Goal: Find specific page/section: Find specific page/section

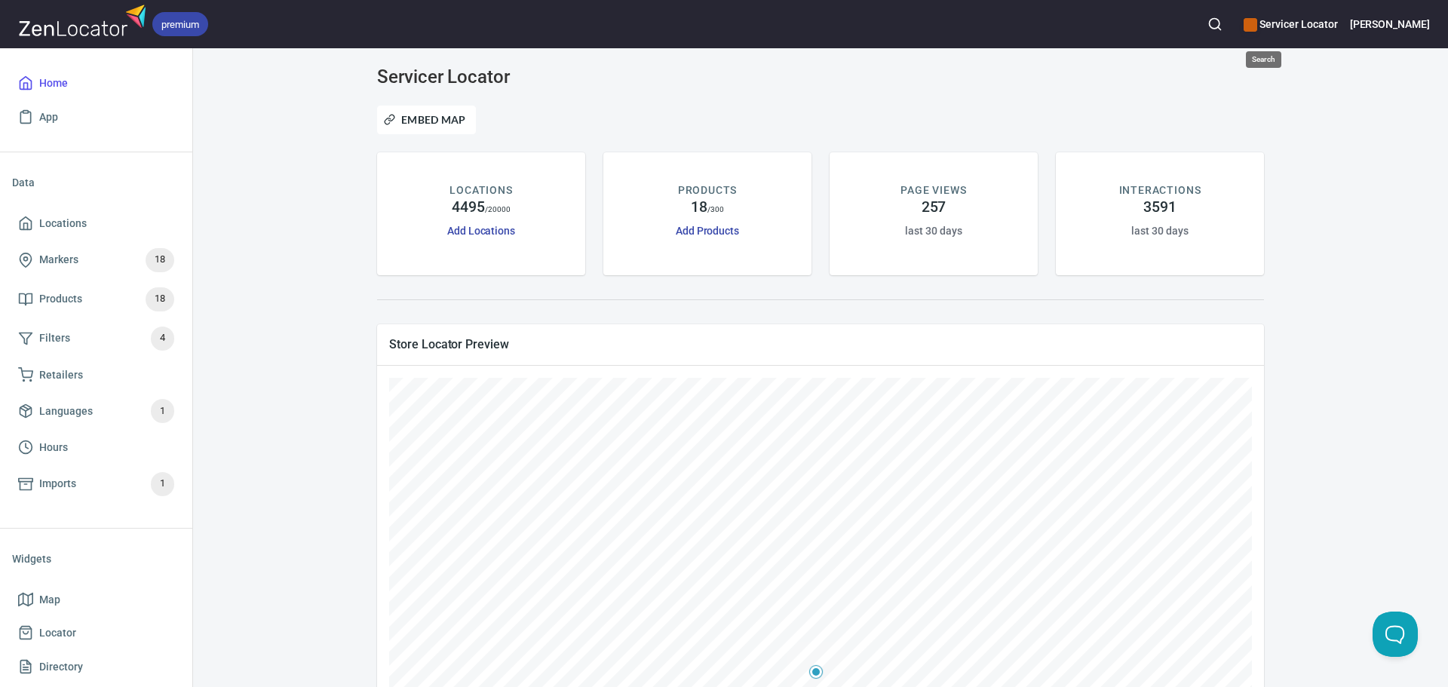
click at [947, 21] on icon "button" at bounding box center [1214, 24] width 15 height 15
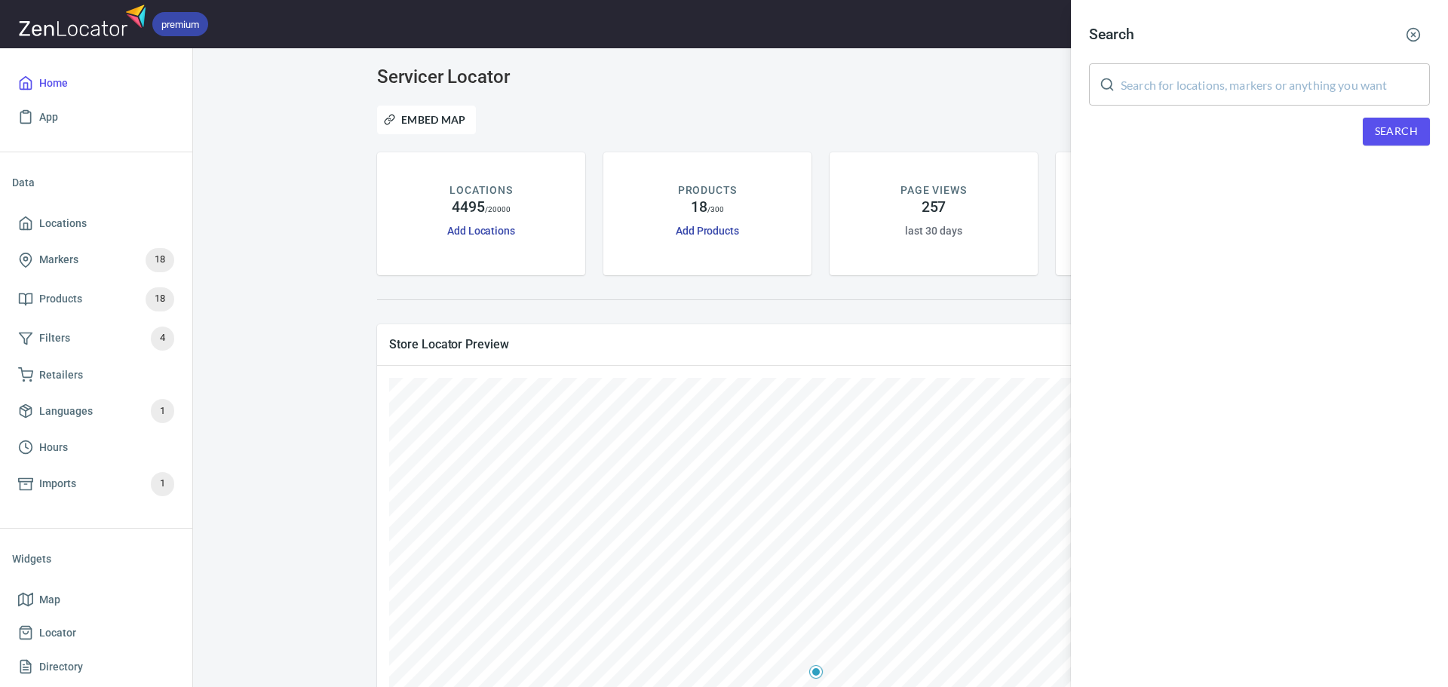
click at [947, 72] on input "text" at bounding box center [1274, 84] width 309 height 42
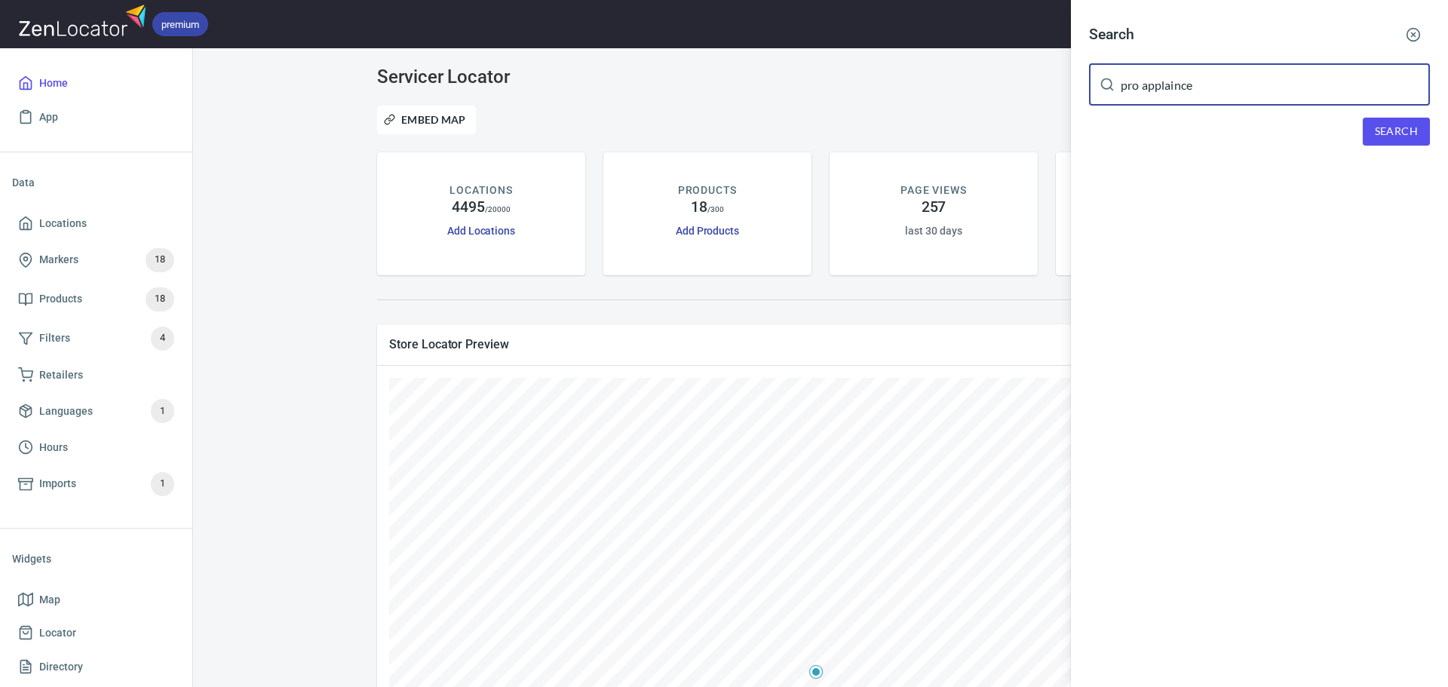
click at [947, 84] on input "pro applaince" at bounding box center [1274, 84] width 309 height 42
type input "pro appliance"
click at [947, 127] on span "Search" at bounding box center [1395, 131] width 43 height 19
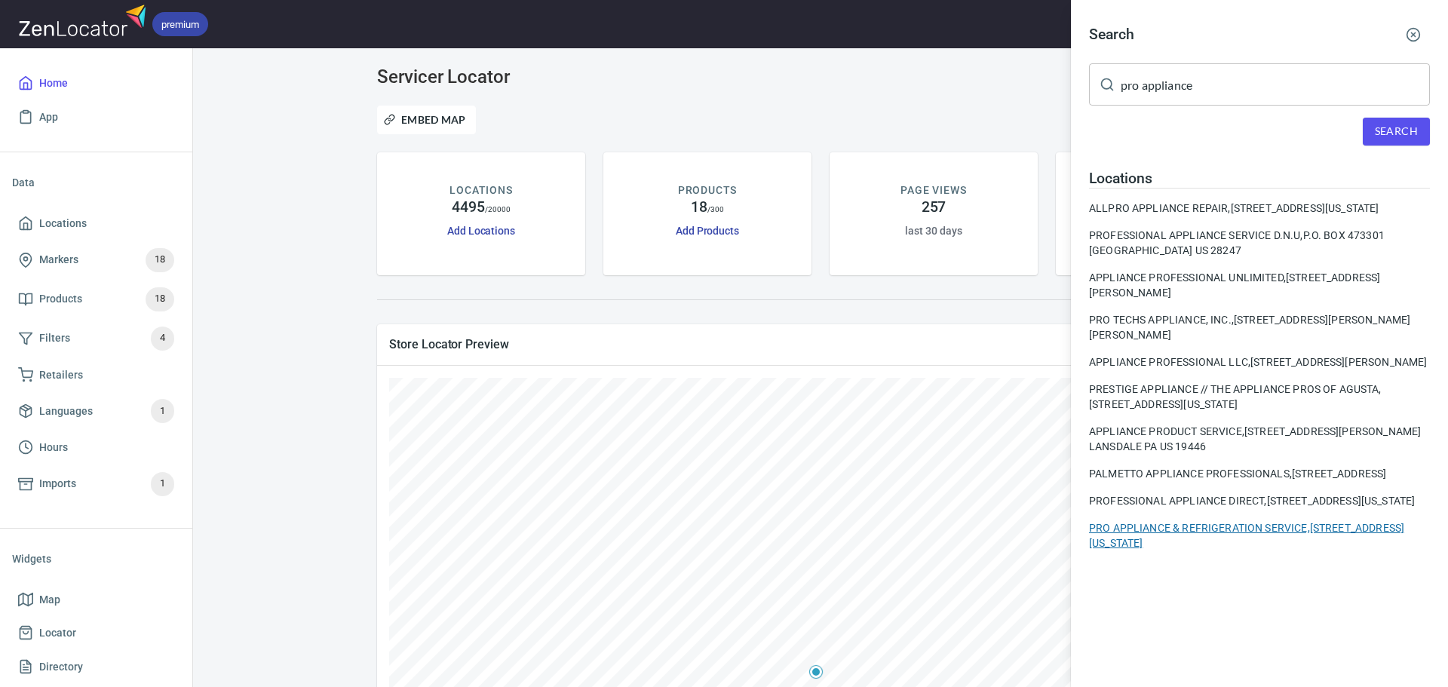
click at [947, 406] on div "PRO APPLIANCE & REFRIGERATION SERVICE, [STREET_ADDRESS][US_STATE]" at bounding box center [1259, 535] width 341 height 30
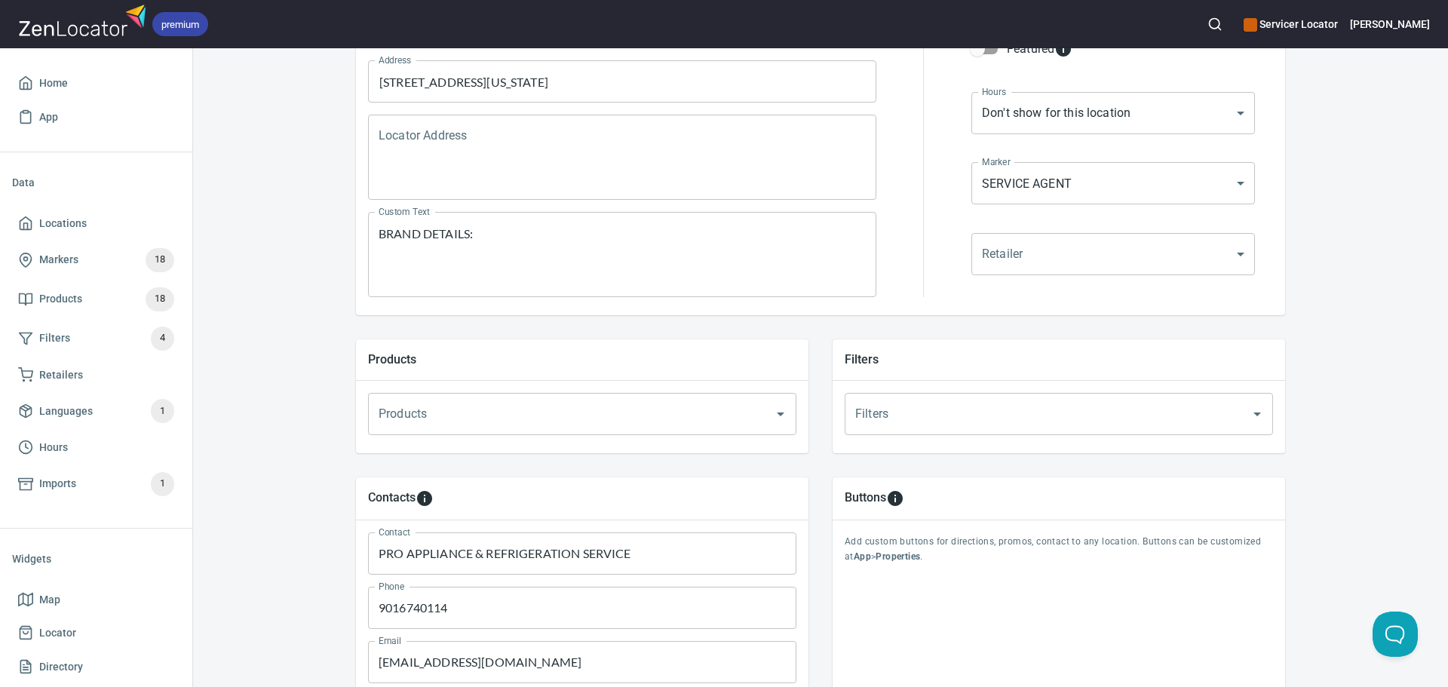
scroll to position [226, 0]
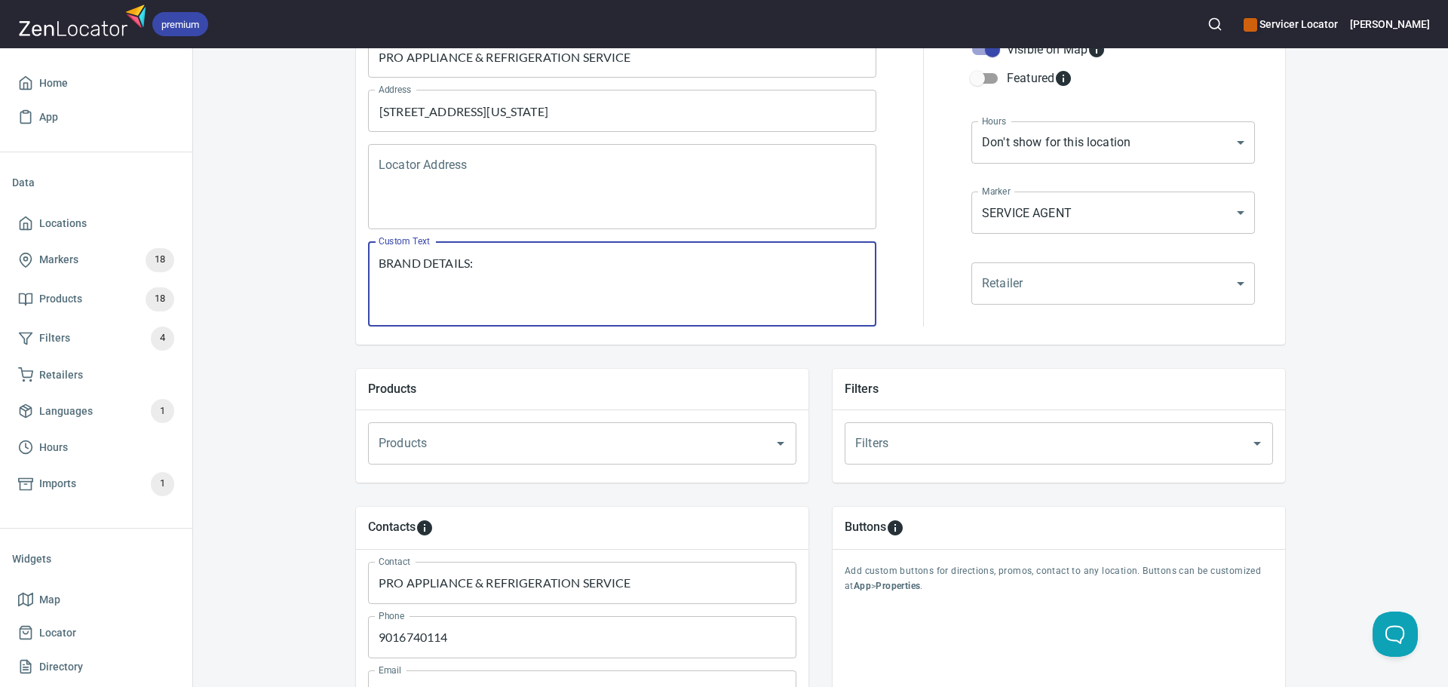
click at [556, 277] on textarea "BRAND DETAILS:" at bounding box center [621, 284] width 487 height 57
click at [515, 406] on input "Products" at bounding box center [561, 443] width 372 height 29
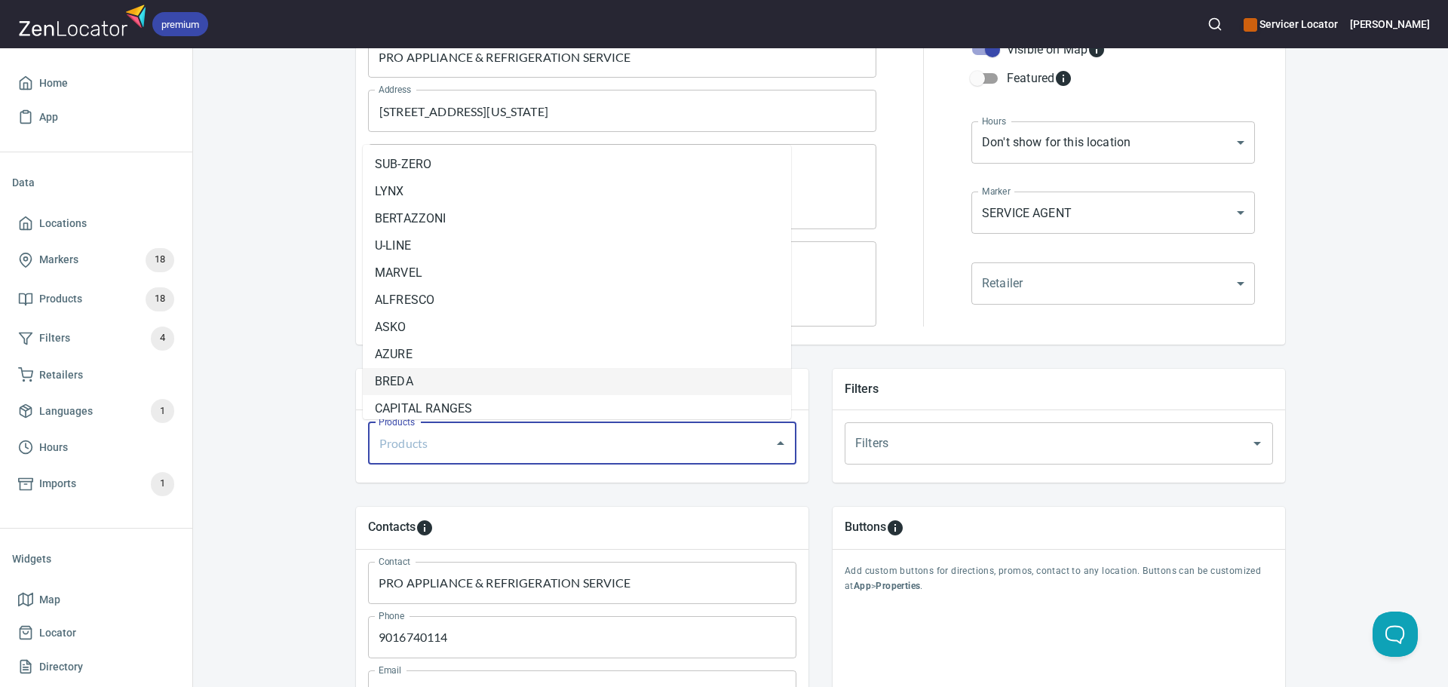
click at [822, 352] on div "Products Products Products Filters Filters Filters" at bounding box center [820, 425] width 977 height 161
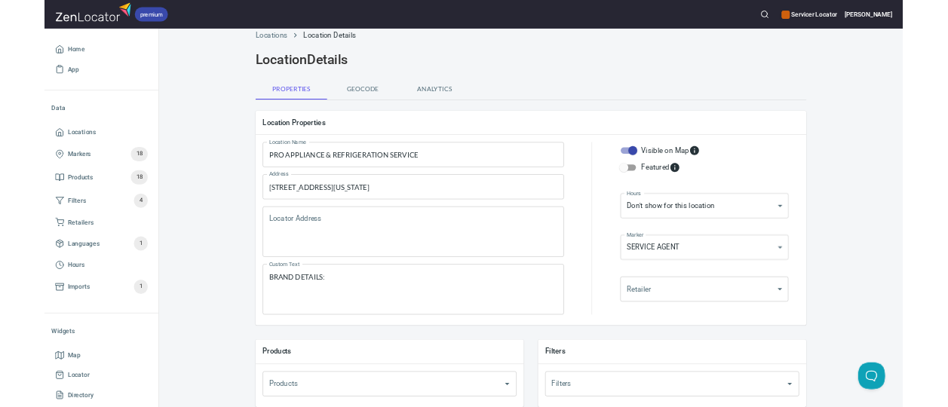
scroll to position [0, 0]
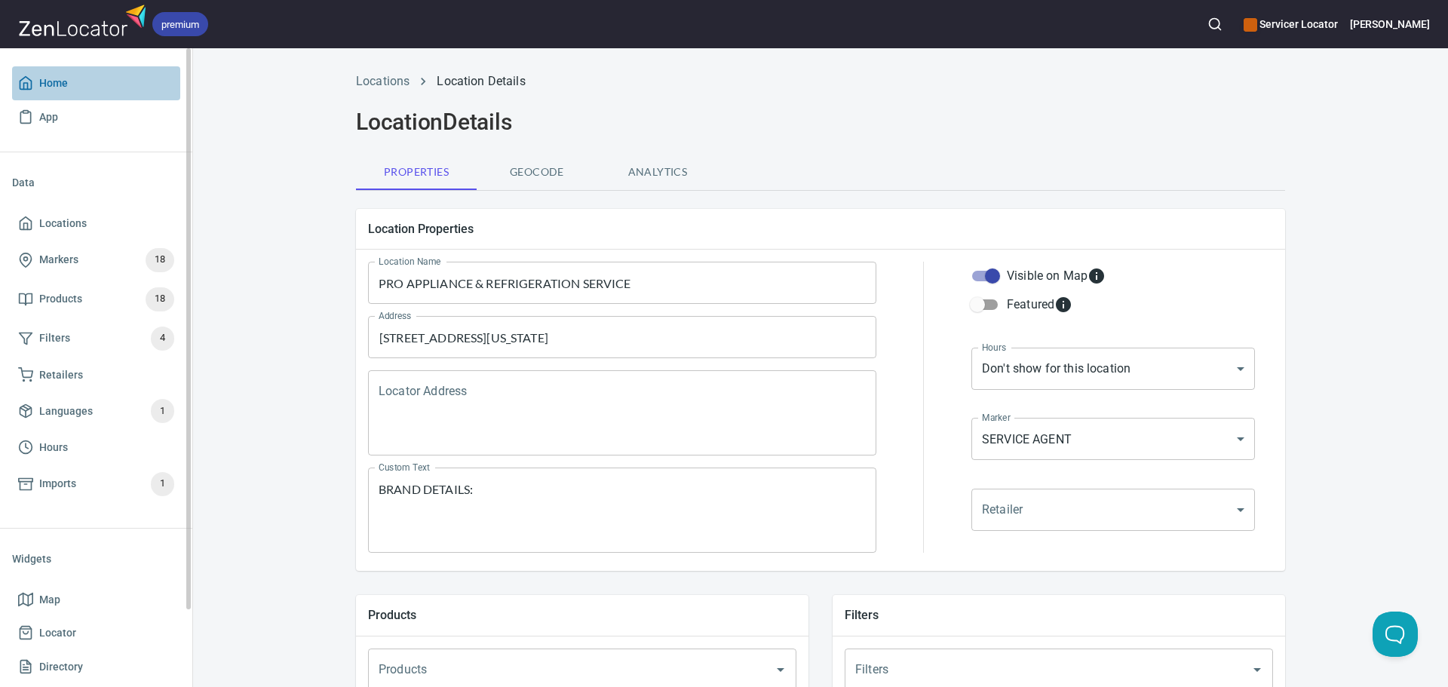
click at [58, 77] on span "Home" at bounding box center [53, 83] width 29 height 19
